Goal: Transaction & Acquisition: Purchase product/service

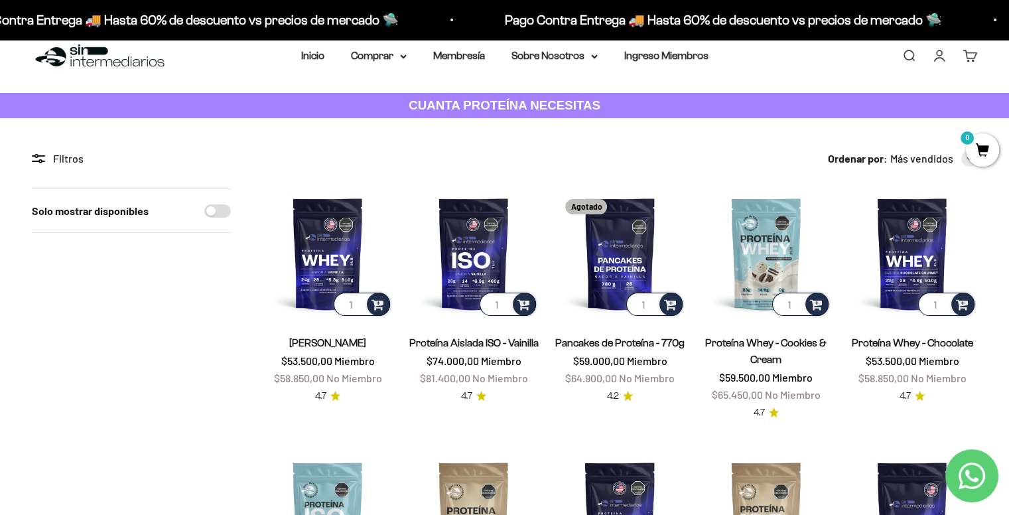
scroll to position [20, 0]
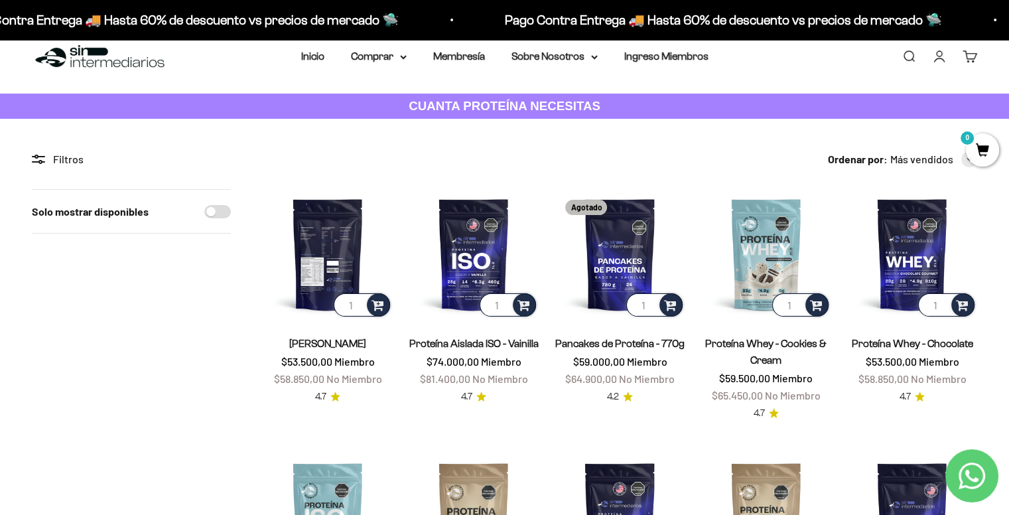
click at [324, 230] on img at bounding box center [328, 254] width 130 height 130
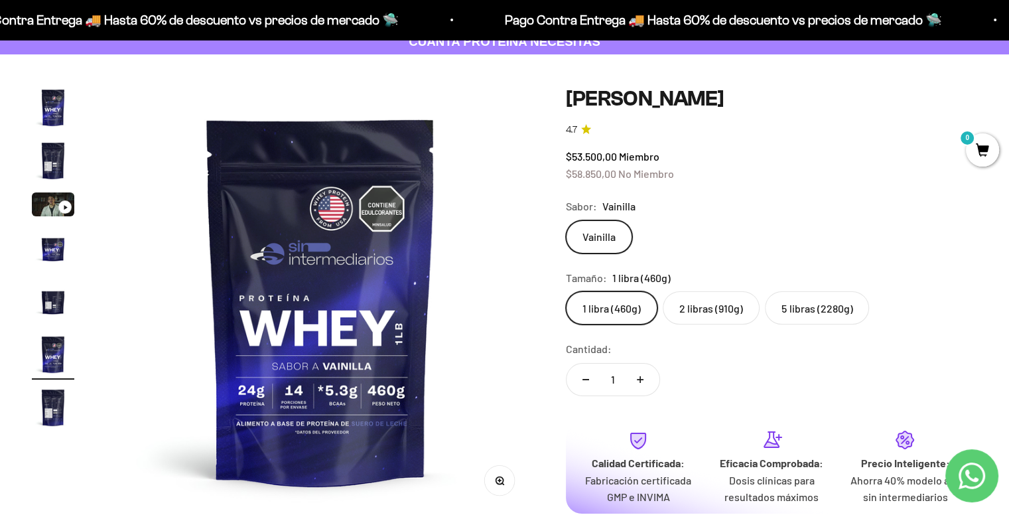
scroll to position [85, 0]
click at [802, 317] on label "5 libras (2280g)" at bounding box center [817, 307] width 104 height 33
click at [566, 291] on input "5 libras (2280g)" at bounding box center [565, 290] width 1 height 1
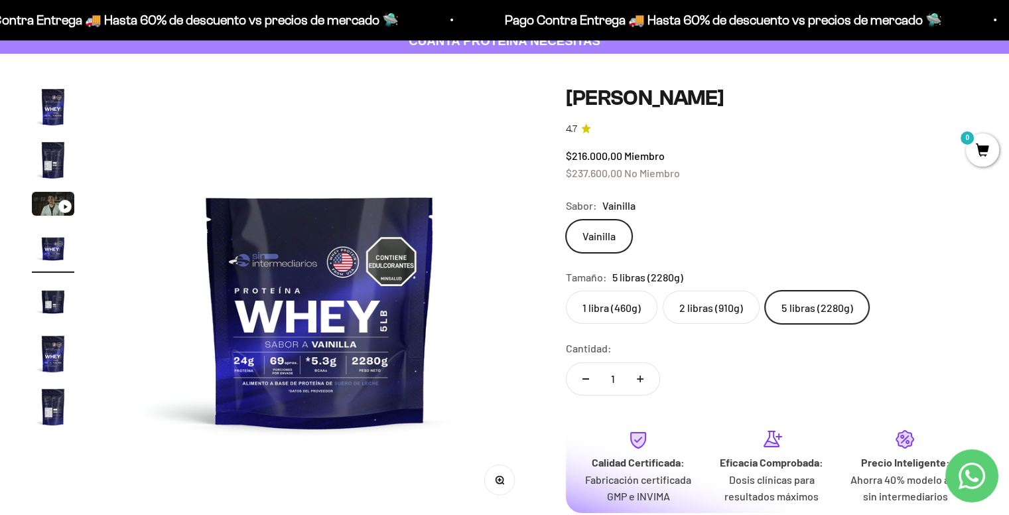
click at [279, 362] on img at bounding box center [320, 300] width 428 height 428
click at [703, 310] on label "2 libras (910g)" at bounding box center [711, 307] width 97 height 33
click at [566, 291] on input "2 libras (910g)" at bounding box center [565, 290] width 1 height 1
